Goal: Find specific page/section: Find specific page/section

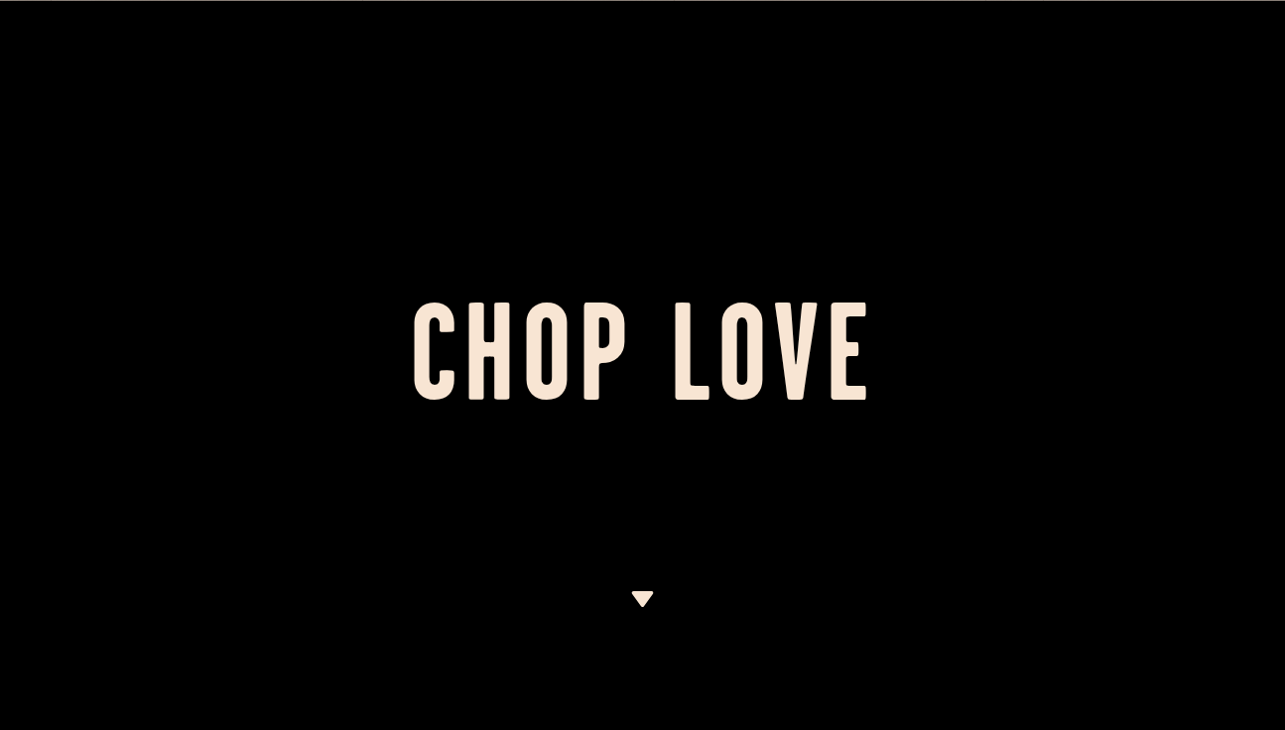
click at [1053, 207] on div at bounding box center [642, 365] width 1285 height 730
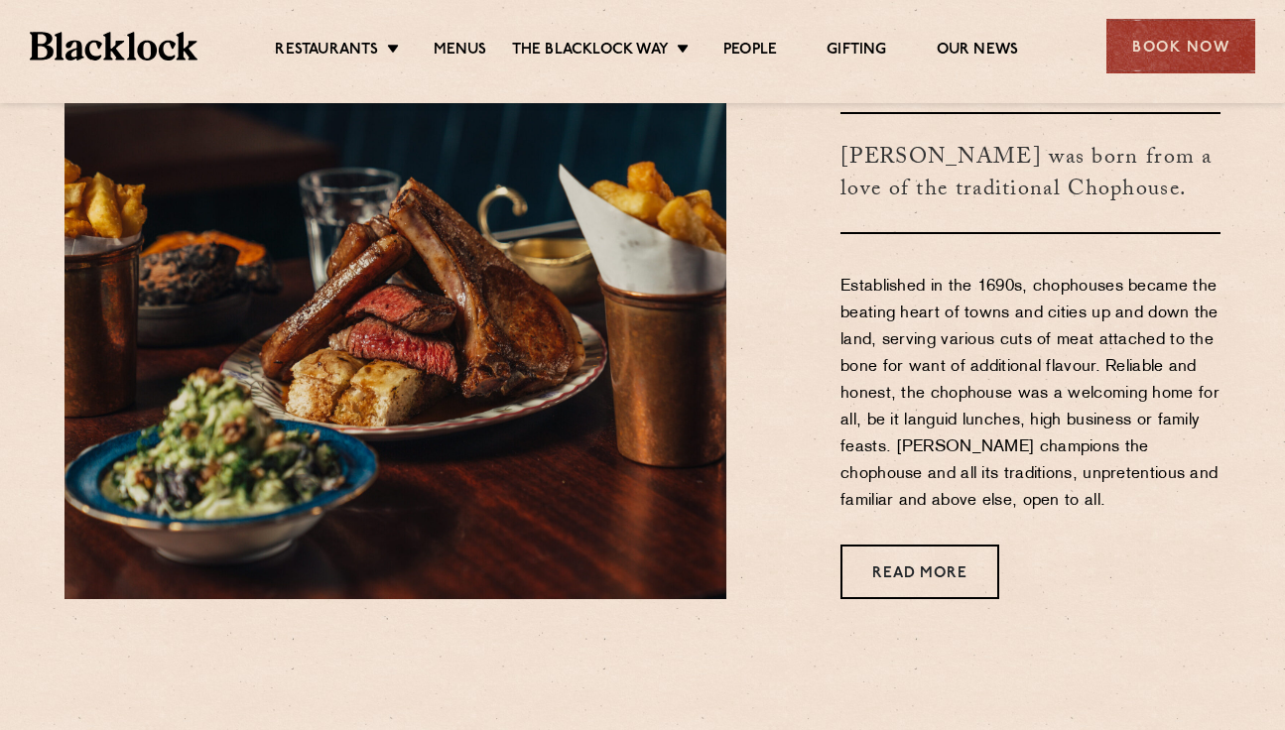
scroll to position [753, 0]
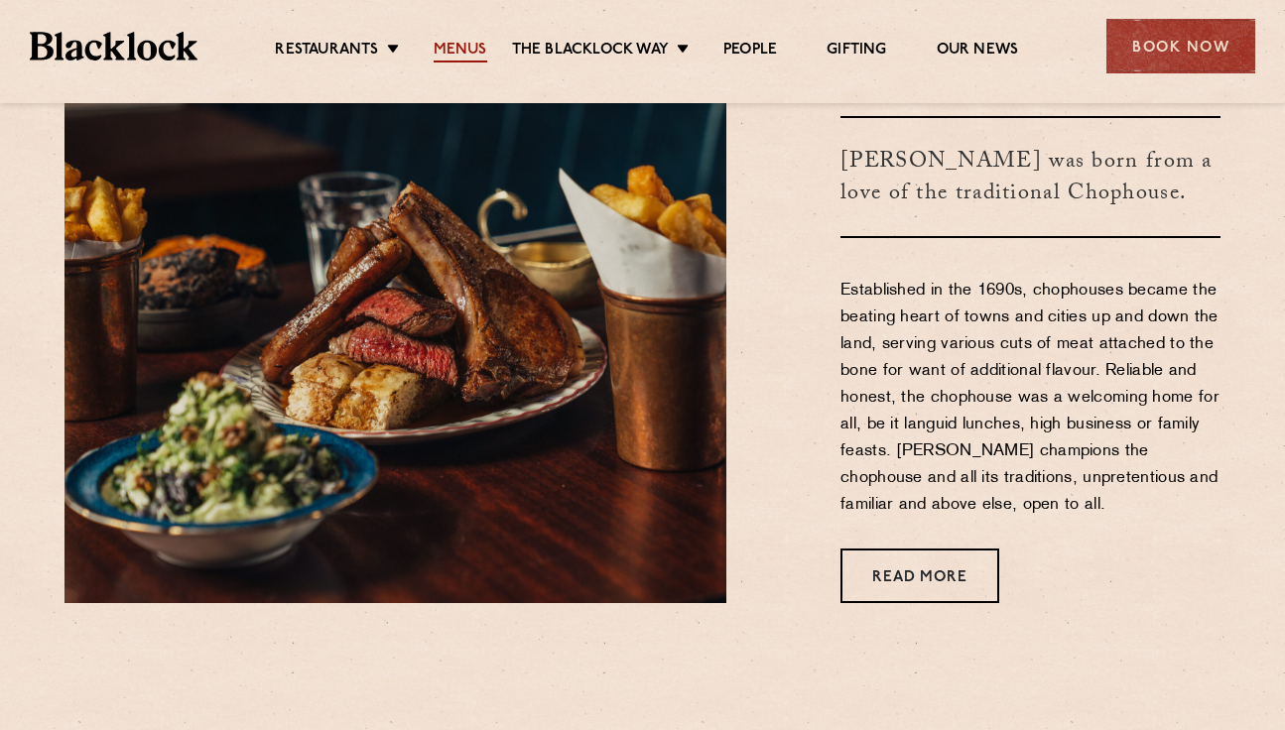
click at [469, 48] on link "Menus" at bounding box center [460, 52] width 54 height 22
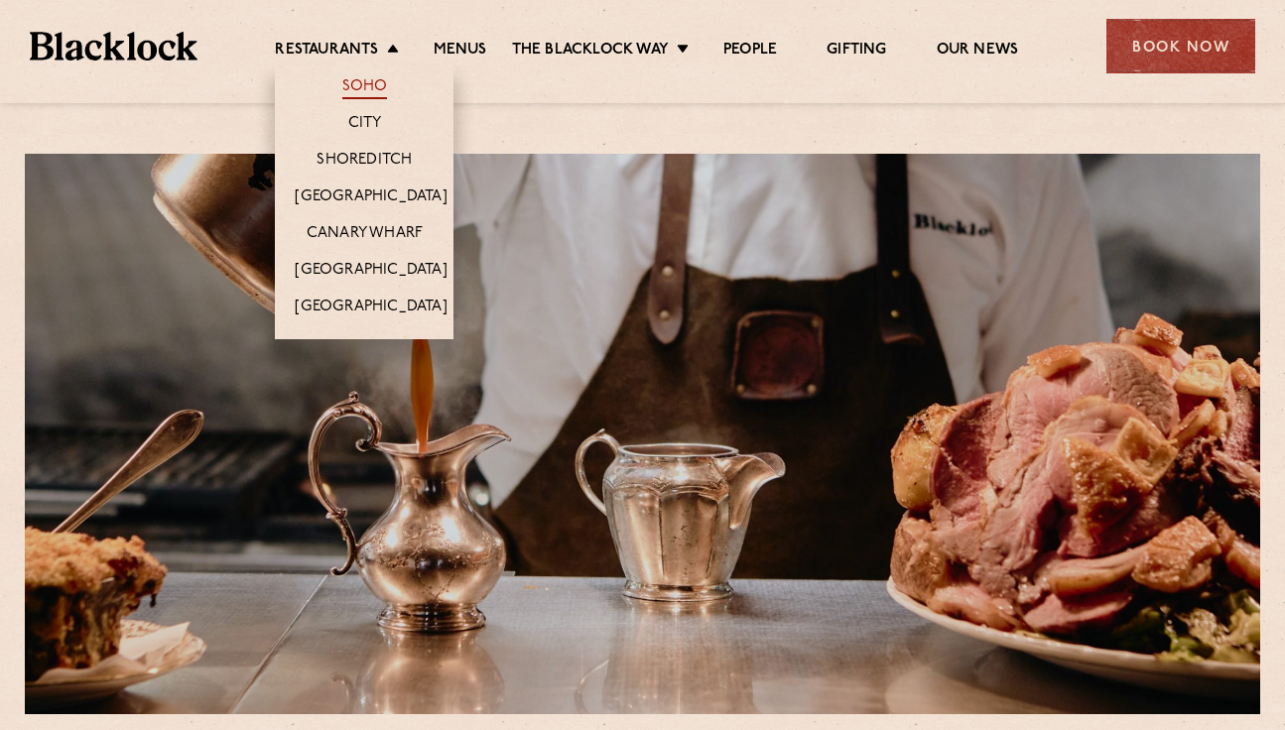
click at [373, 92] on link "Soho" at bounding box center [365, 88] width 46 height 22
